Goal: Check status: Check status

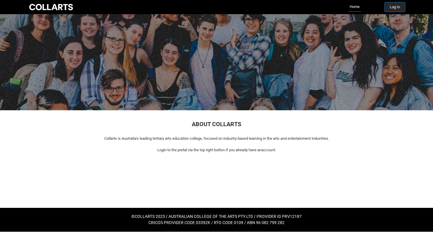
click at [399, 9] on button "Log In" at bounding box center [395, 6] width 20 height 9
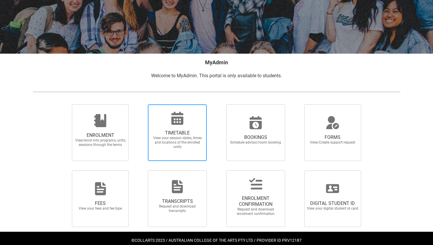
scroll to position [69, 0]
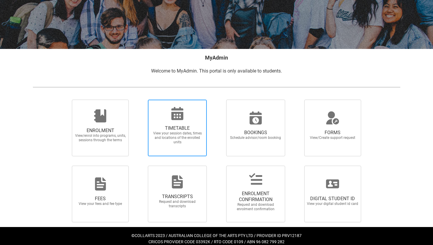
click at [179, 142] on span "View your session dates, times and locations of the enrolled units" at bounding box center [177, 137] width 52 height 13
click at [140, 100] on input "TIMETABLE View your session dates, times and locations of the enrolled units" at bounding box center [140, 99] width 0 height 0
radio input "true"
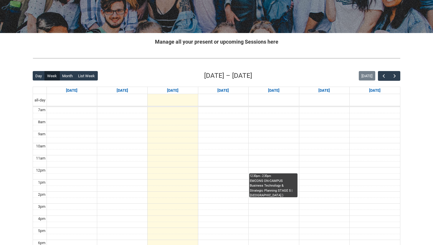
scroll to position [85, 0]
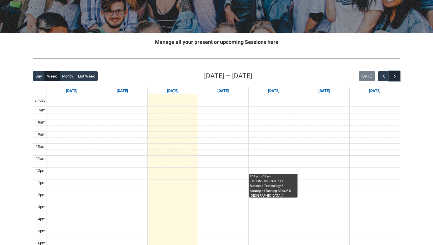
click at [395, 76] on span "button" at bounding box center [395, 76] width 6 height 6
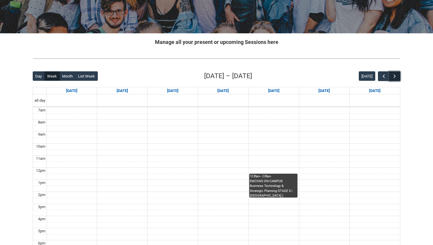
click at [395, 77] on span "button" at bounding box center [395, 76] width 6 height 6
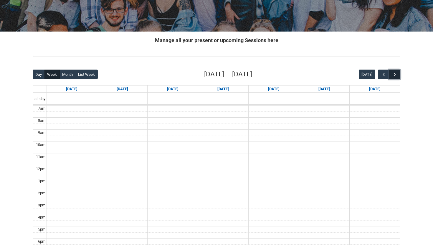
scroll to position [83, 0]
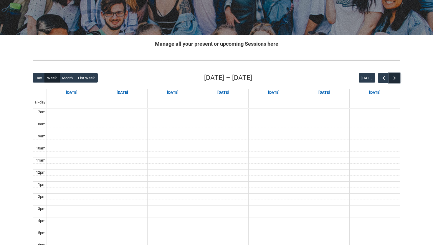
click at [394, 78] on span "button" at bounding box center [395, 78] width 6 height 6
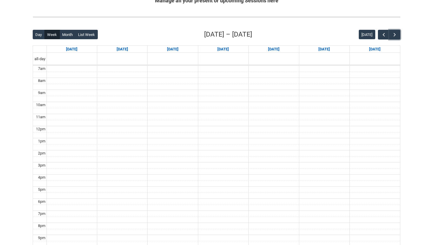
scroll to position [127, 0]
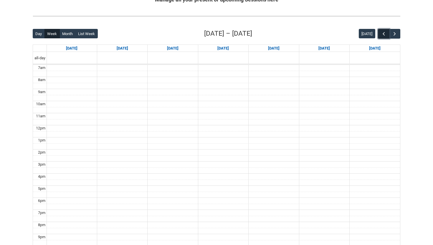
click at [383, 35] on span "button" at bounding box center [384, 34] width 6 height 6
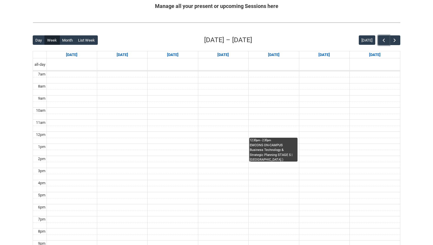
scroll to position [115, 0]
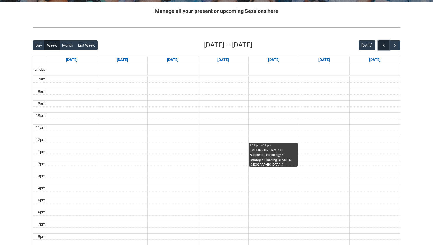
click at [382, 45] on span "button" at bounding box center [384, 45] width 6 height 6
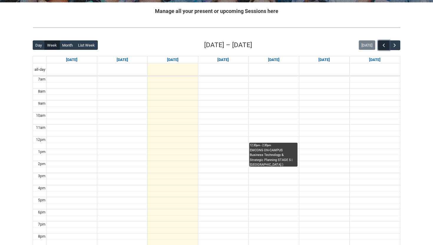
click at [382, 45] on span "button" at bounding box center [384, 45] width 6 height 6
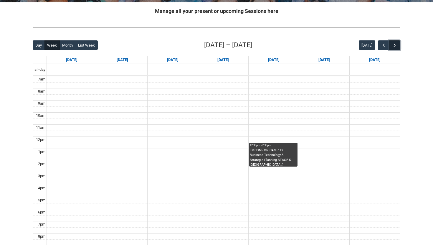
click at [398, 47] on button "button" at bounding box center [394, 45] width 11 height 10
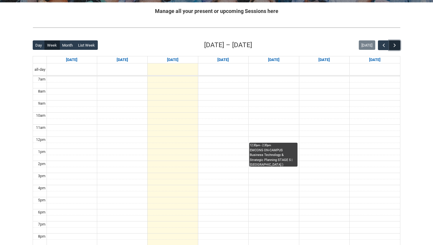
click at [398, 47] on button "button" at bounding box center [394, 45] width 11 height 10
